Goal: Obtain resource: Download file/media

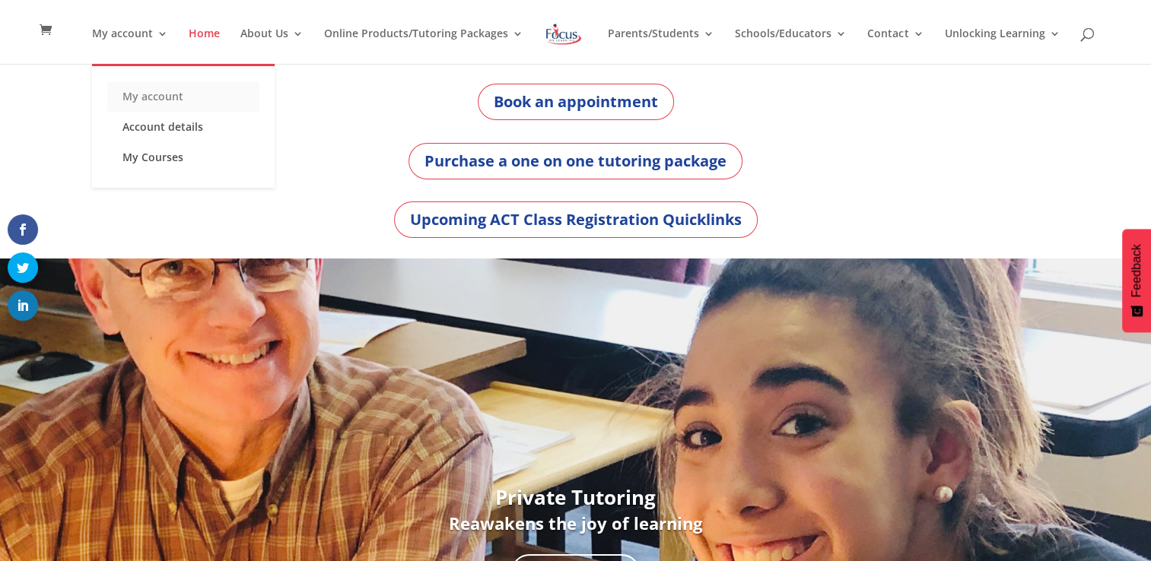
click at [145, 82] on link "My account" at bounding box center [183, 96] width 152 height 30
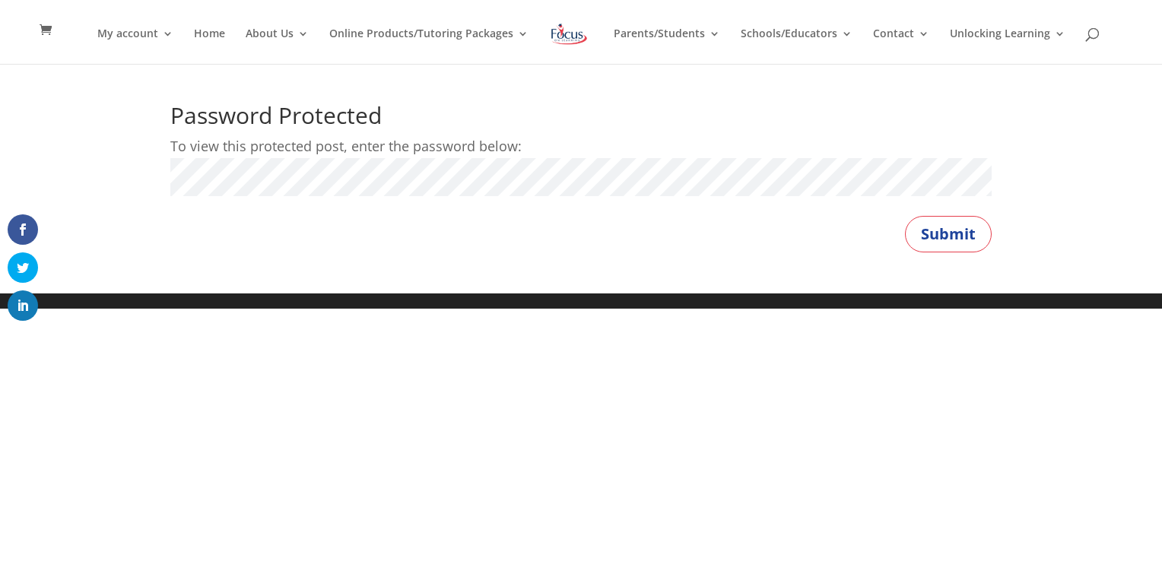
click at [905, 216] on button "Submit" at bounding box center [948, 234] width 87 height 37
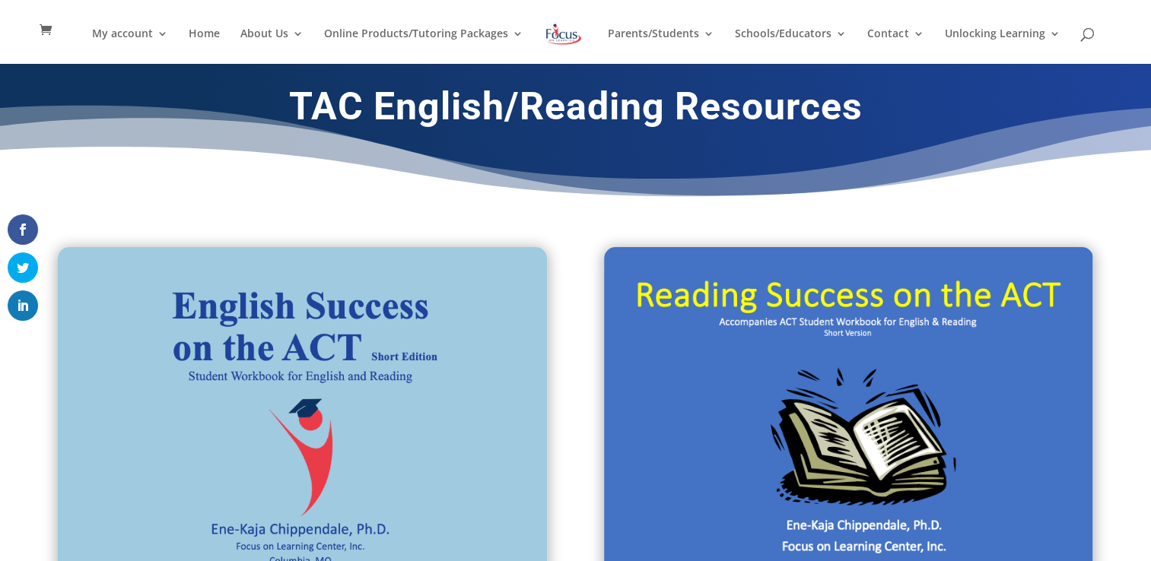
drag, startPoint x: 428, startPoint y: 237, endPoint x: 466, endPoint y: 230, distance: 38.7
click at [428, 237] on div "English Success on the ACT -Short Edition PowerPoint Download here Reading Succ…" at bounding box center [576, 509] width 1036 height 564
click at [571, 280] on div "English Success on the ACT -Short Edition PowerPoint Download here Reading Succ…" at bounding box center [576, 509] width 1036 height 564
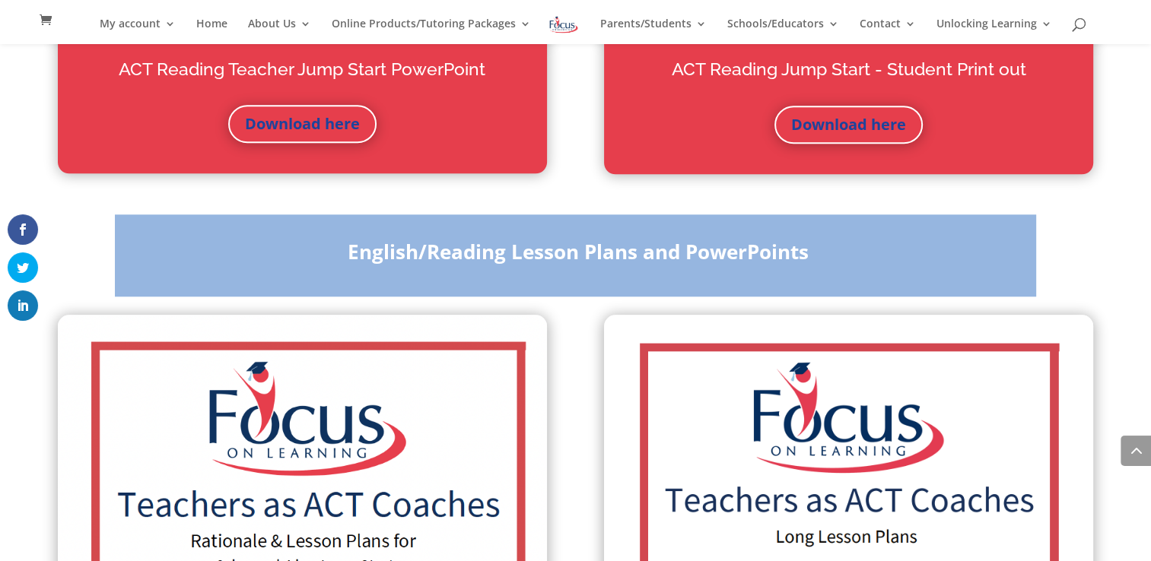
scroll to position [1201, 0]
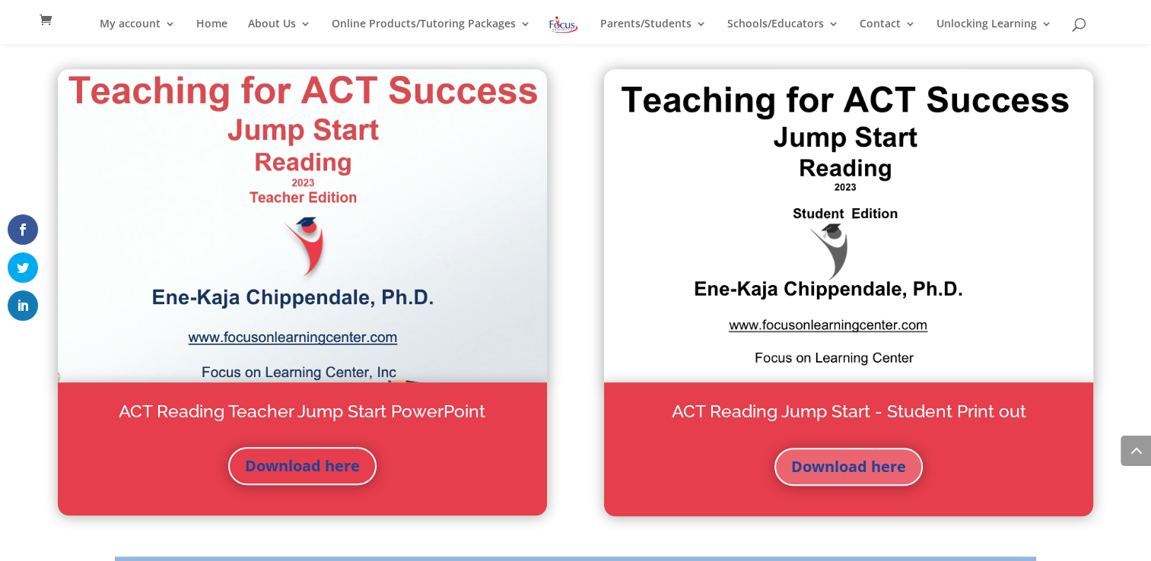
click at [810, 478] on link "Download here" at bounding box center [848, 467] width 148 height 38
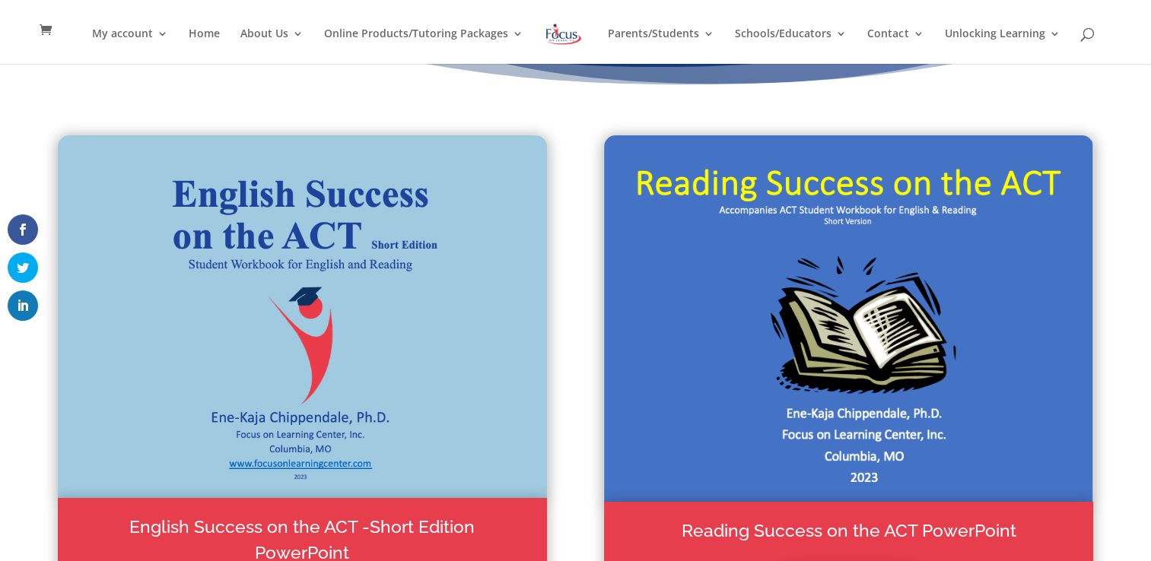
scroll to position [0, 0]
